Goal: Information Seeking & Learning: Learn about a topic

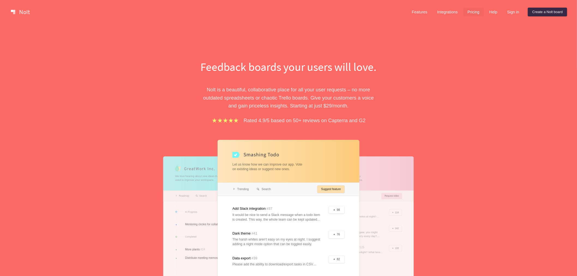
click at [472, 9] on link "Pricing" at bounding box center [473, 12] width 21 height 9
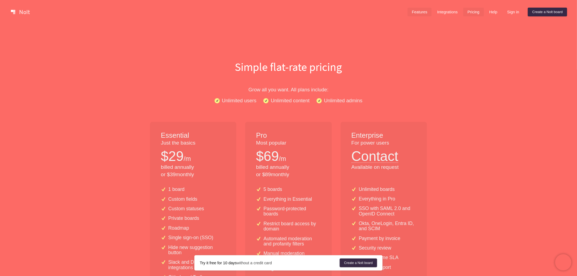
click at [422, 8] on link "Features" at bounding box center [420, 12] width 24 height 9
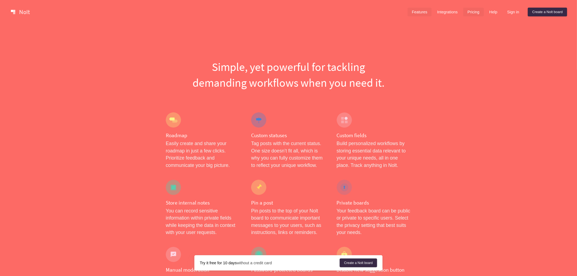
click at [475, 11] on link "Pricing" at bounding box center [473, 12] width 21 height 9
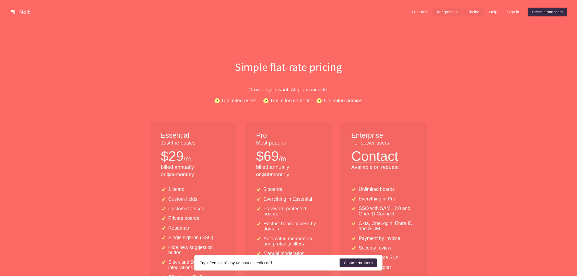
click at [445, 14] on link "Integrations" at bounding box center [447, 12] width 29 height 9
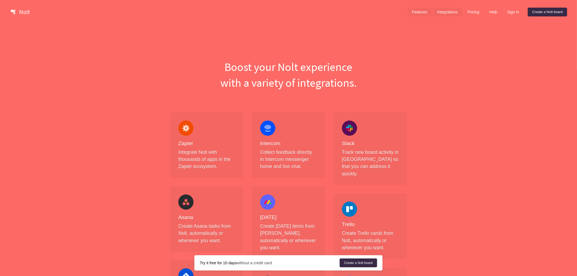
click at [424, 14] on link "Features" at bounding box center [420, 12] width 24 height 9
